Goal: Task Accomplishment & Management: Manage account settings

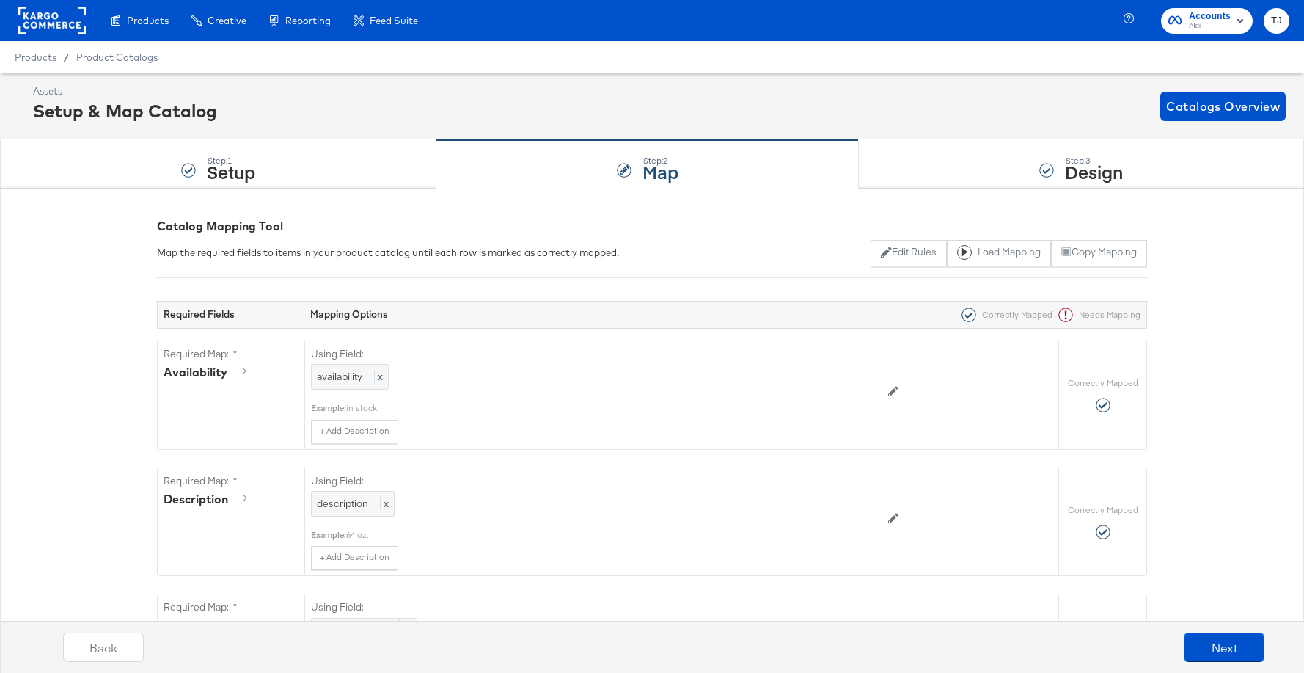
click at [54, 22] on rect at bounding box center [51, 20] width 67 height 26
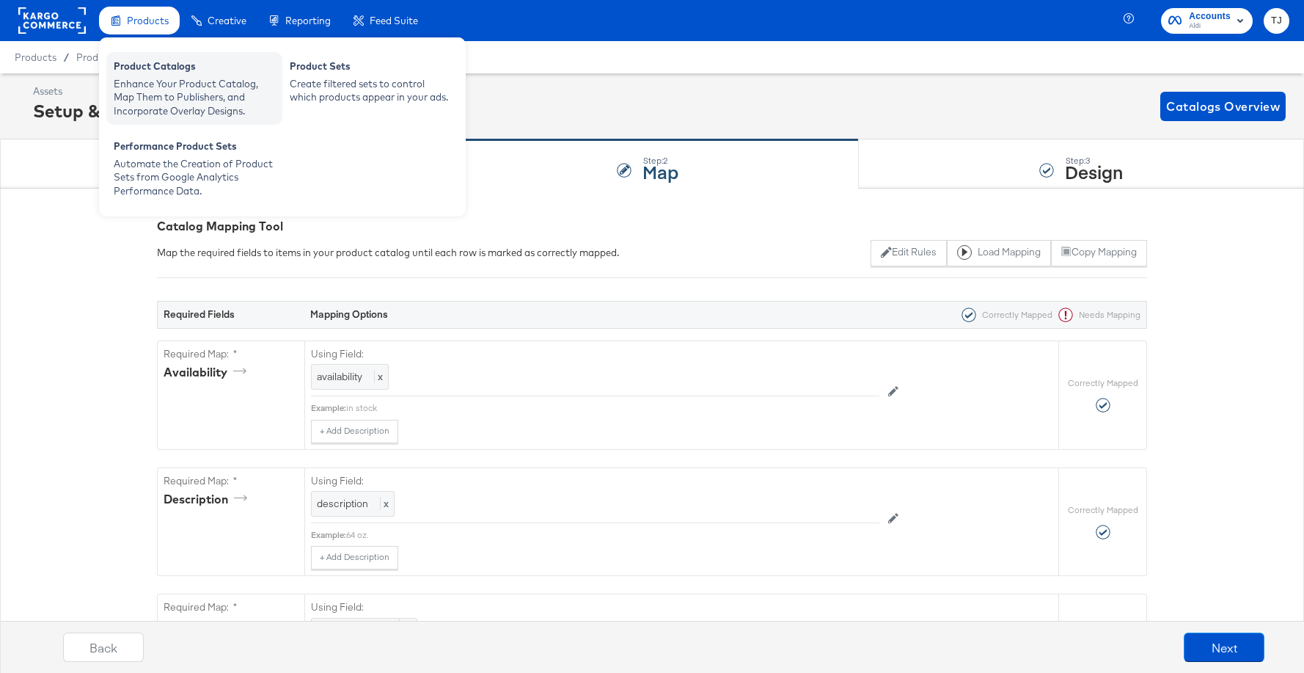
click at [146, 77] on div "Enhance Your Product Catalog, Map Them to Publishers, and Incorporate Overlay D…" at bounding box center [194, 97] width 161 height 41
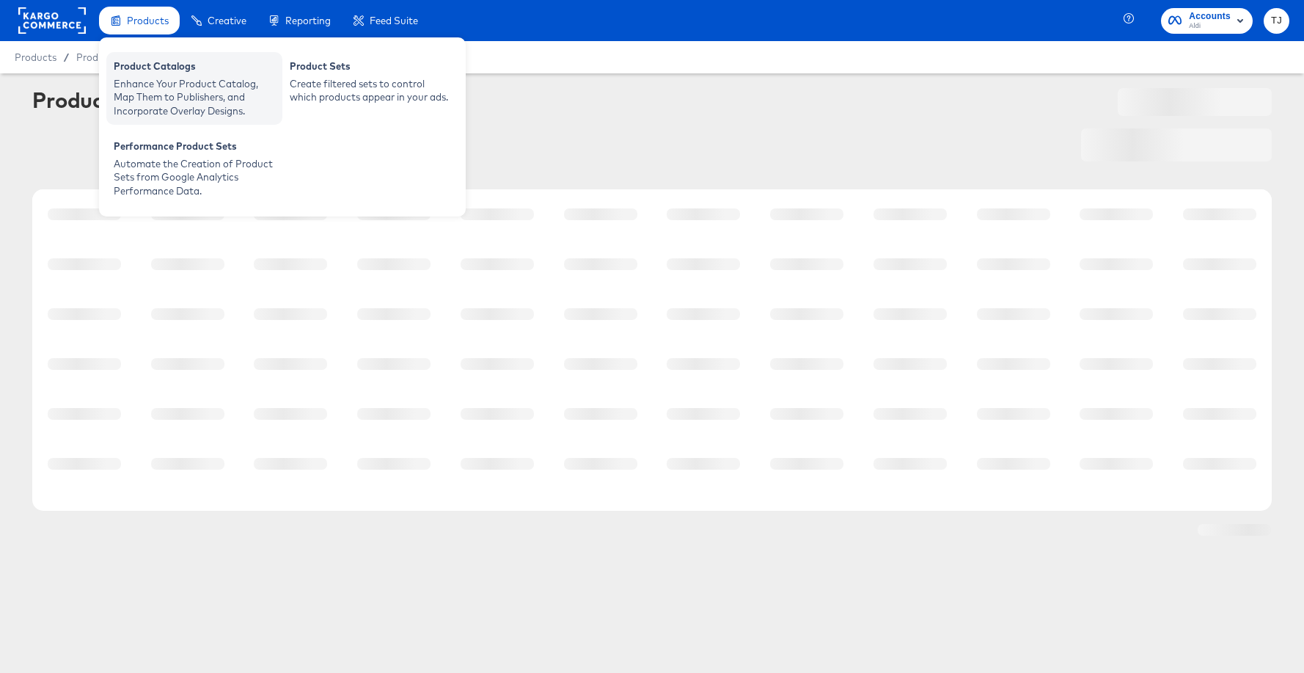
click at [141, 68] on div "Product Catalogs" at bounding box center [194, 68] width 161 height 18
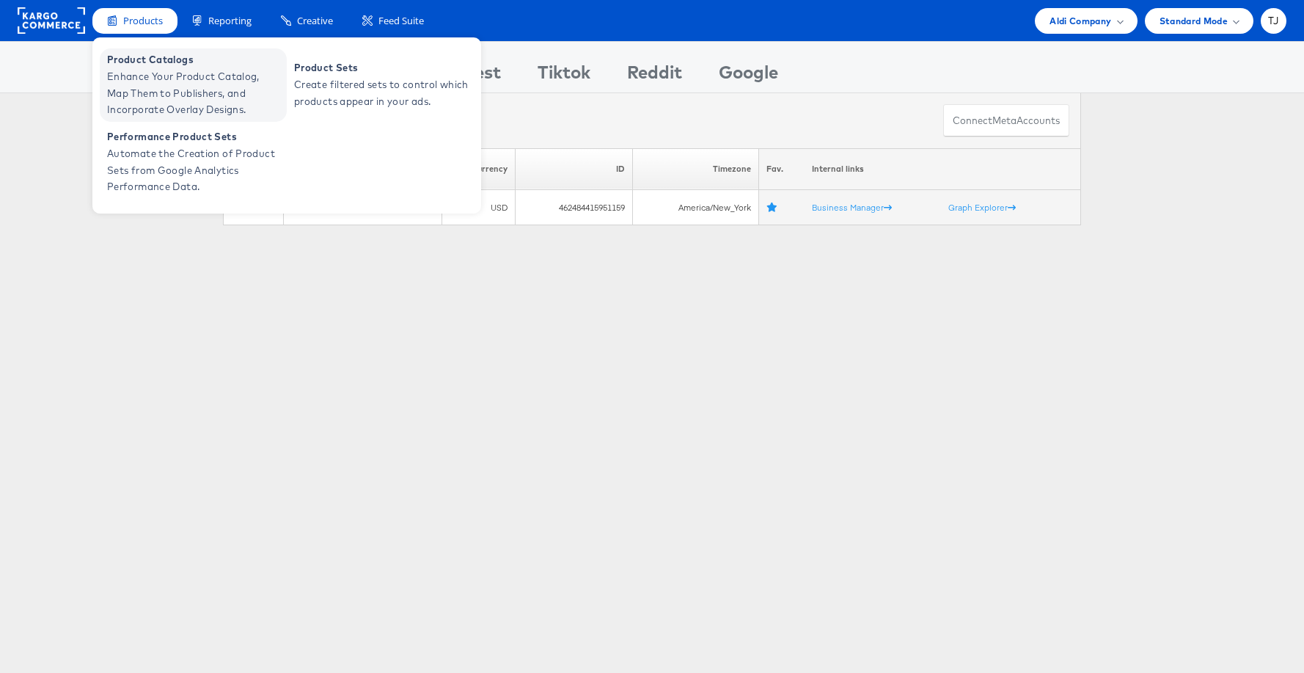
click at [136, 67] on span "Product Catalogs" at bounding box center [195, 59] width 176 height 17
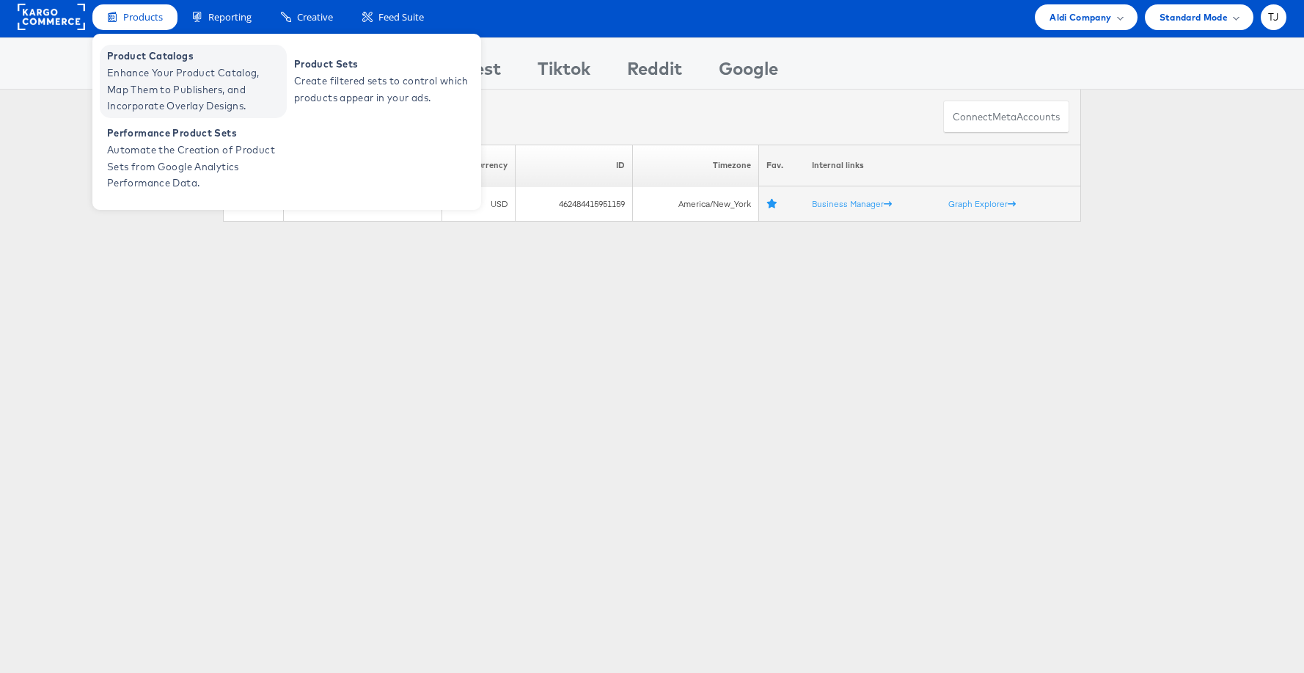
scroll to position [3, 0]
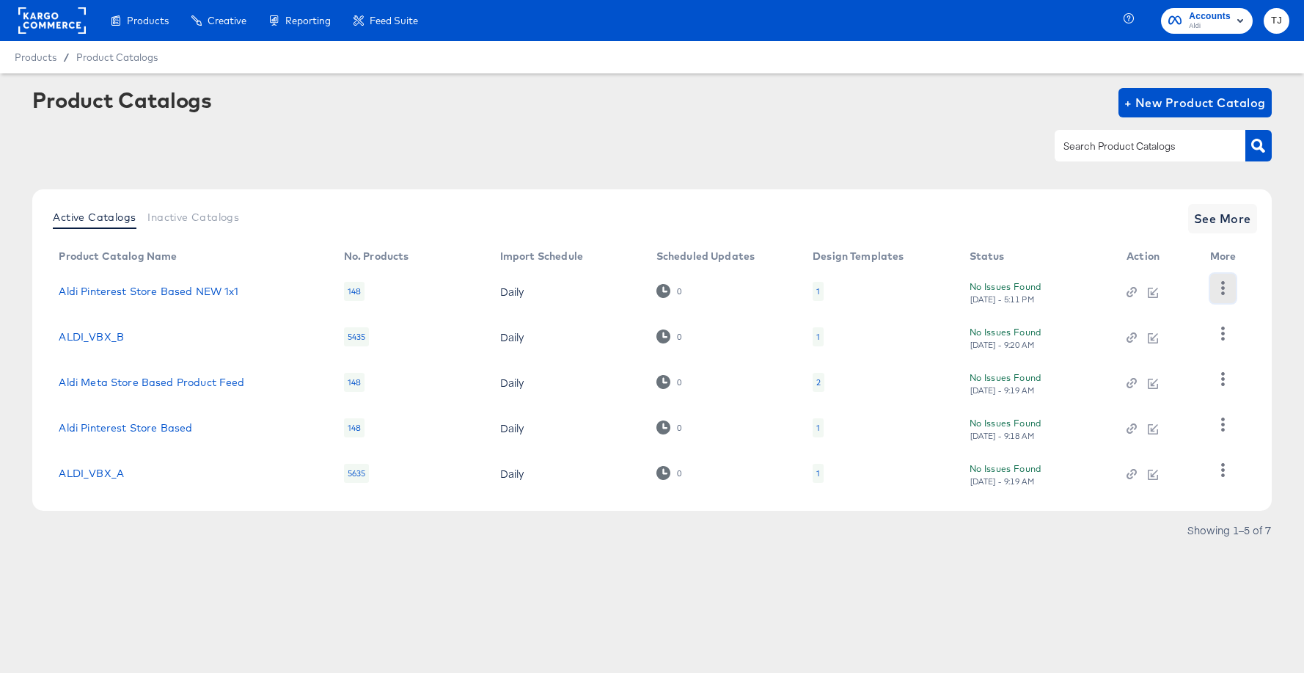
click at [1227, 289] on icon "button" at bounding box center [1223, 288] width 14 height 14
click at [1168, 342] on div "HUD Checks (Internal)" at bounding box center [1162, 341] width 147 height 23
drag, startPoint x: 433, startPoint y: 123, endPoint x: 469, endPoint y: 212, distance: 95.8
click at [433, 123] on div "Product Catalogs + New Product Catalog" at bounding box center [651, 132] width 1239 height 89
click at [1219, 428] on icon "button" at bounding box center [1223, 424] width 14 height 14
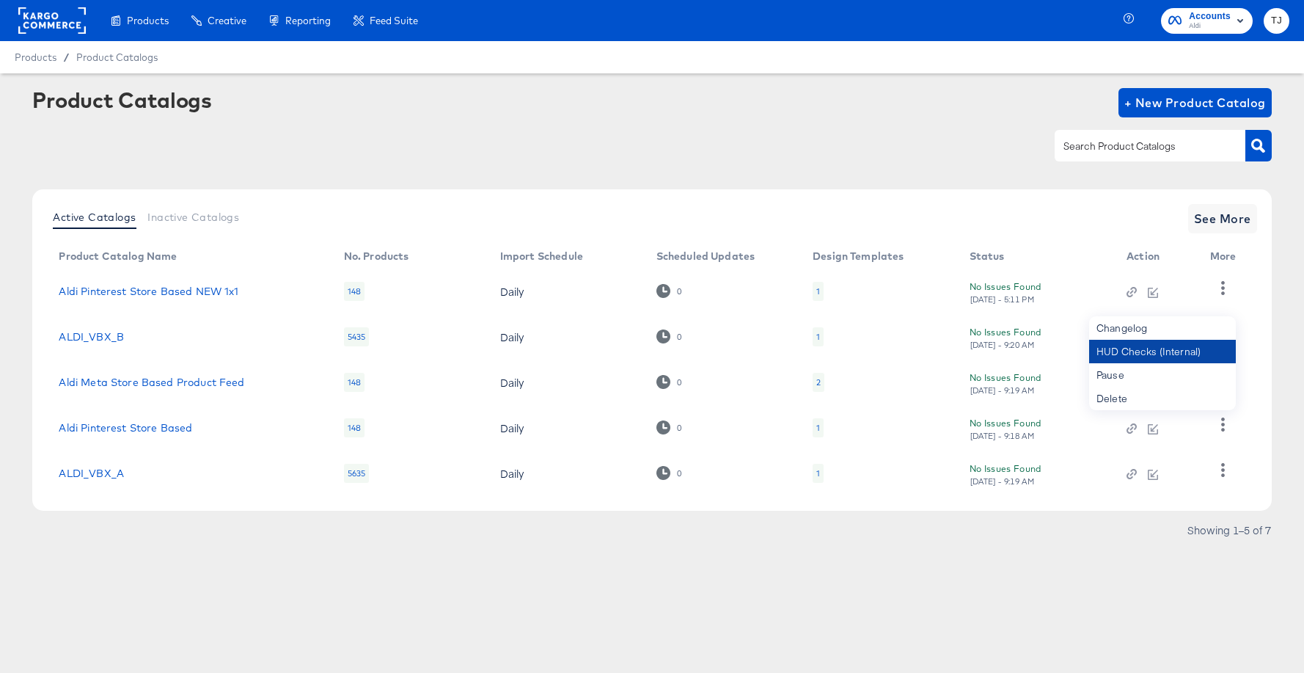
click at [1203, 345] on div "HUD Checks (Internal)" at bounding box center [1162, 351] width 147 height 23
